Goal: Navigation & Orientation: Find specific page/section

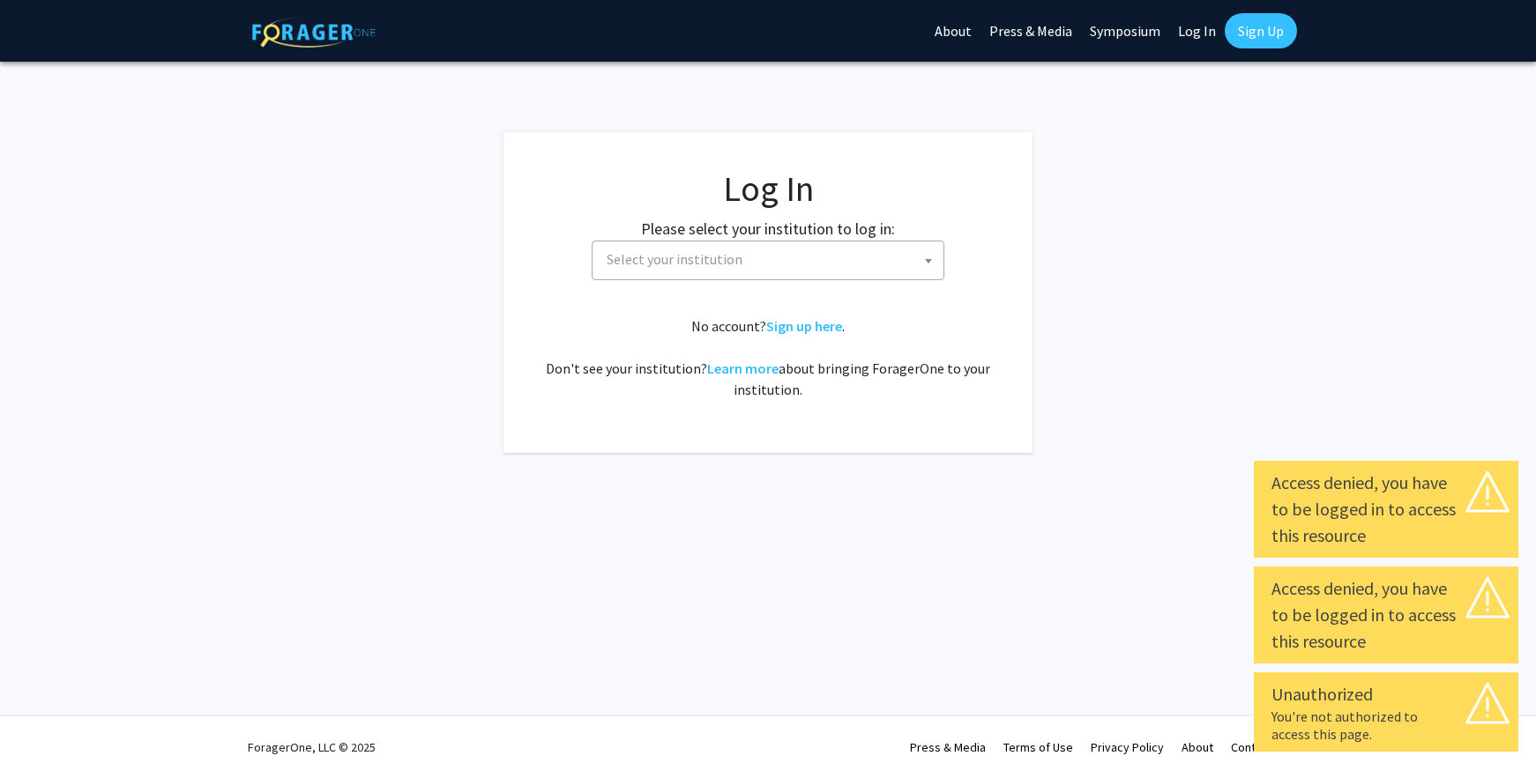
click at [1204, 28] on link "Log In" at bounding box center [1197, 31] width 56 height 62
select select "34"
click at [886, 264] on span "Baylor University" at bounding box center [771, 260] width 344 height 36
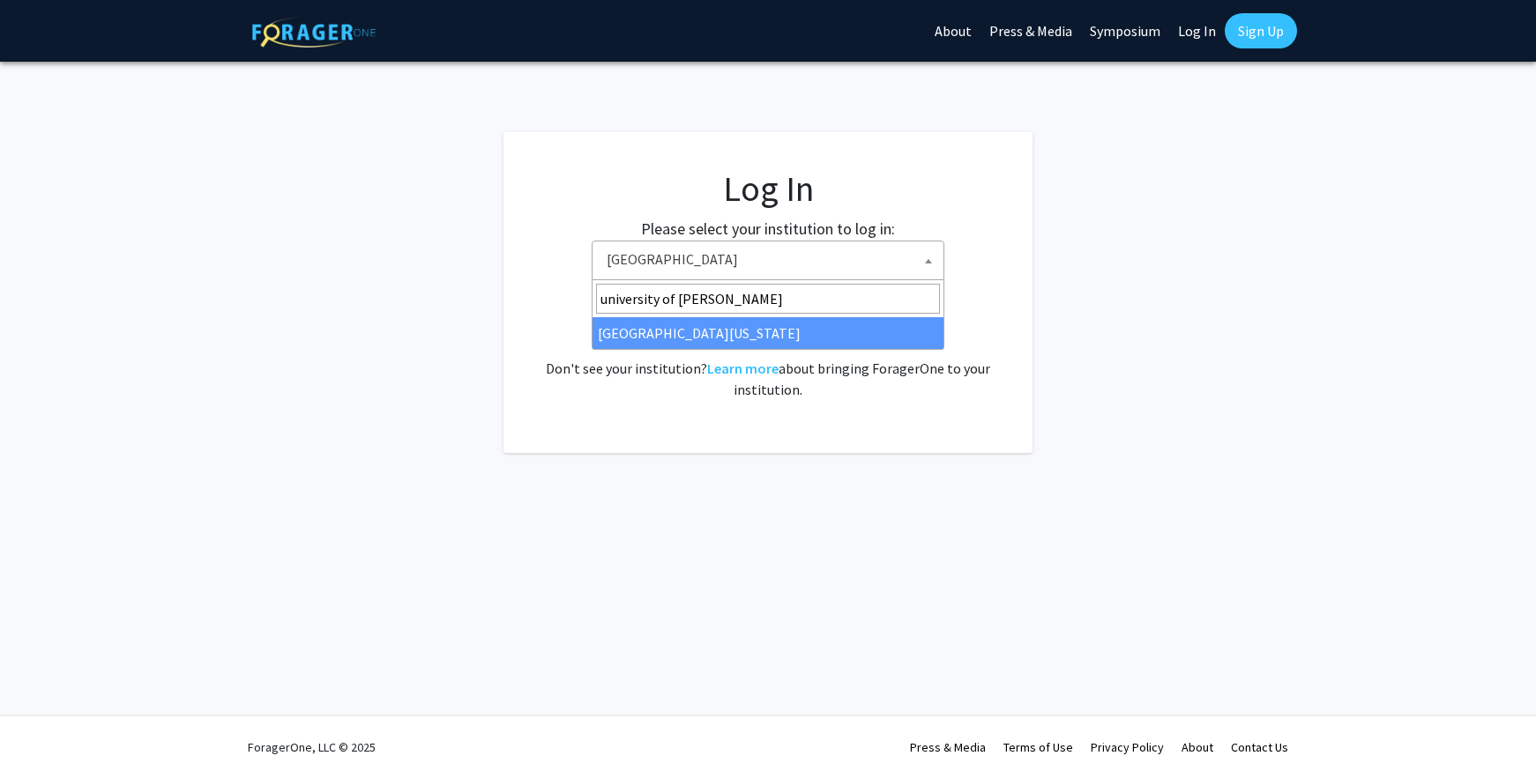
type input "university of ken"
select select "13"
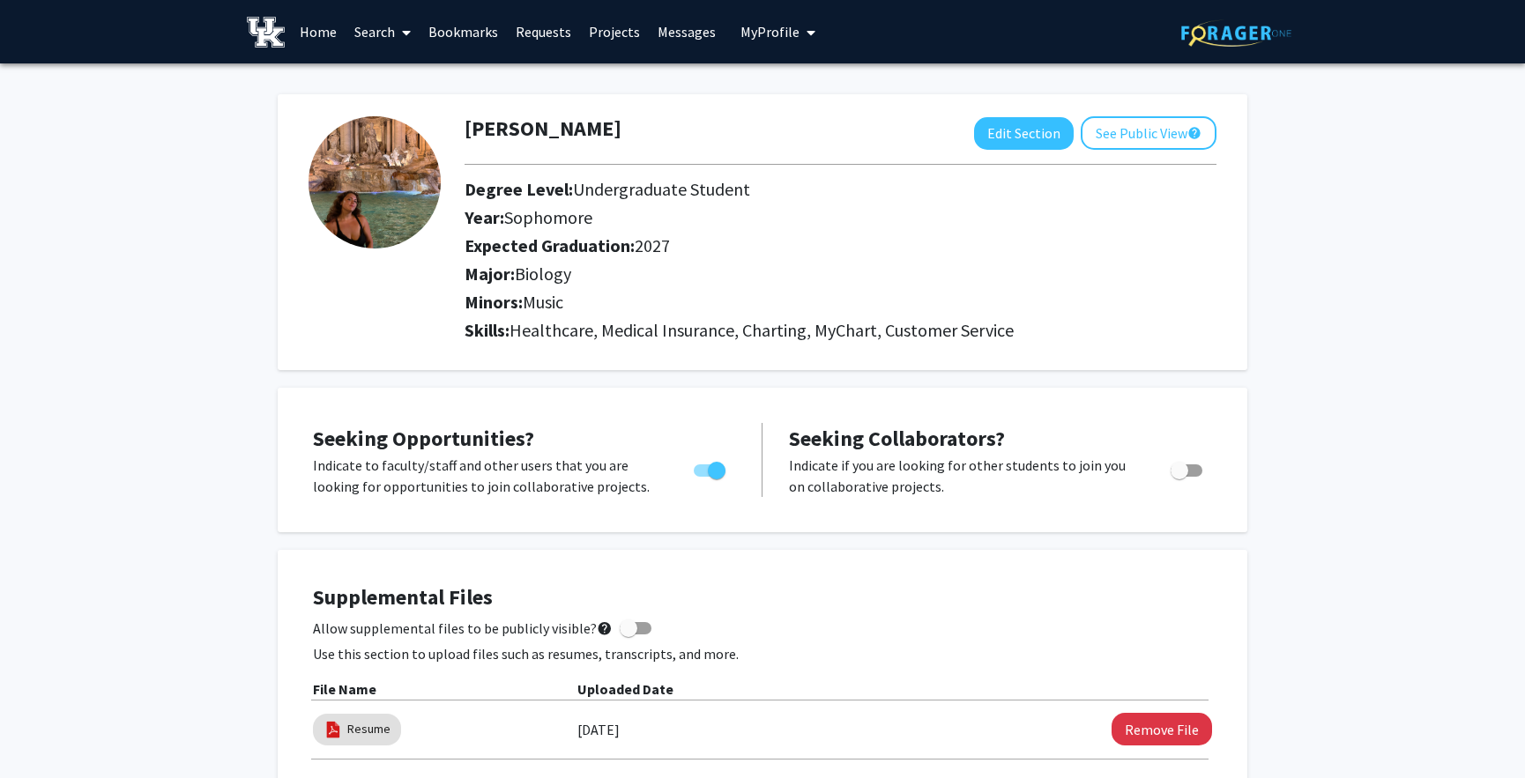
click at [659, 35] on link "Messages" at bounding box center [687, 32] width 76 height 62
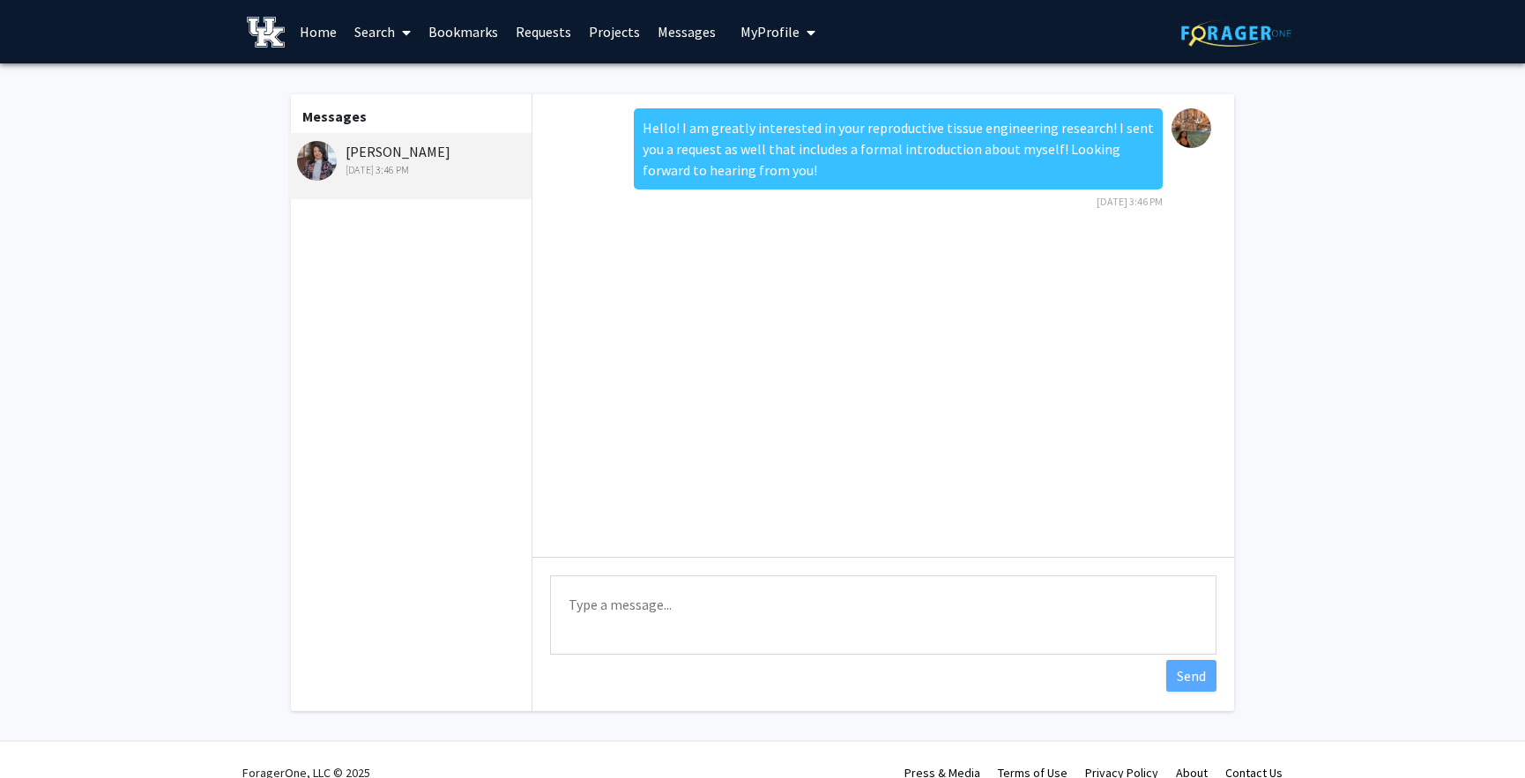
click at [536, 33] on link "Requests" at bounding box center [543, 32] width 73 height 62
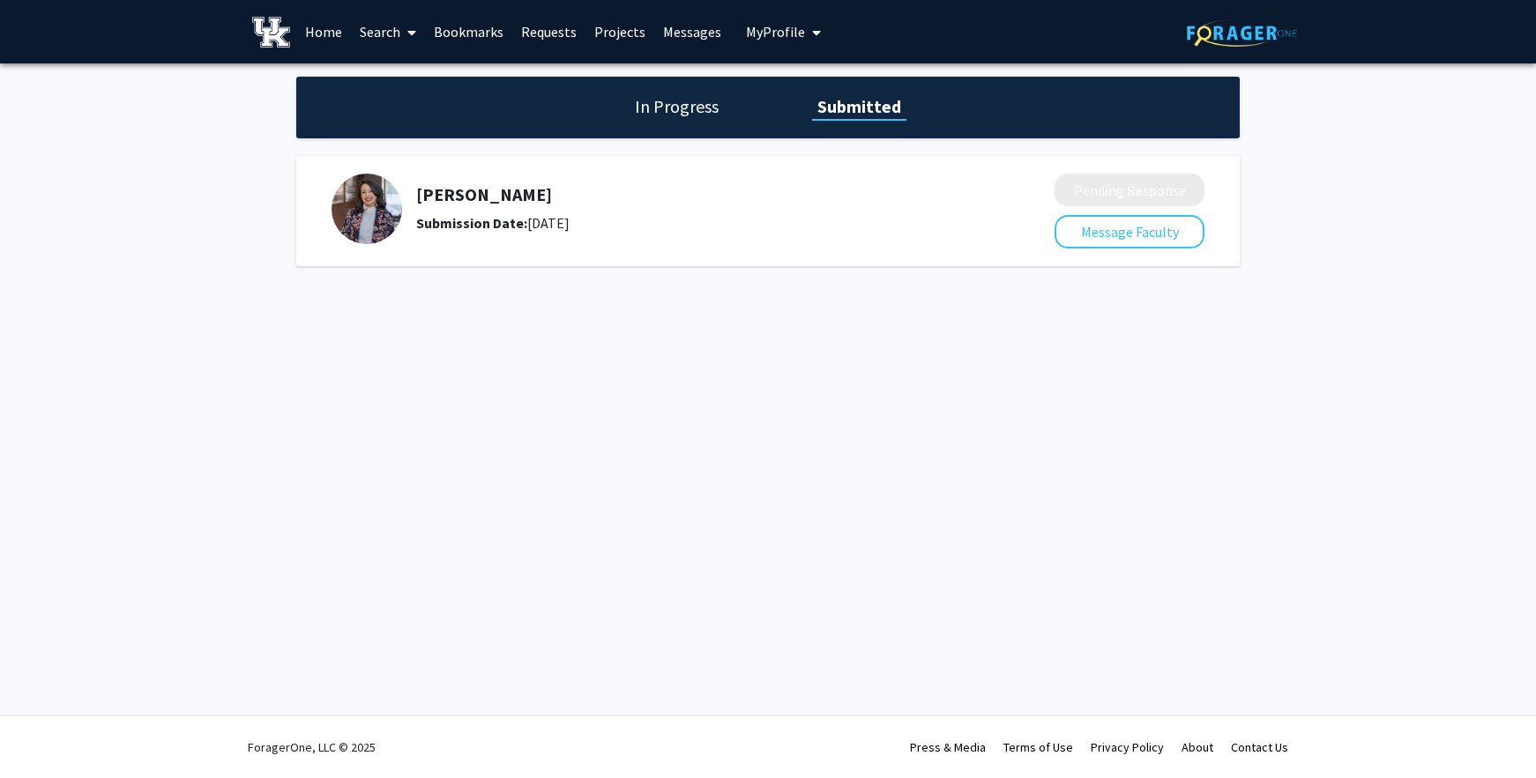
click at [392, 26] on link "Search" at bounding box center [388, 32] width 74 height 62
click at [324, 36] on link "Home" at bounding box center [323, 32] width 55 height 62
